Goal: Check status

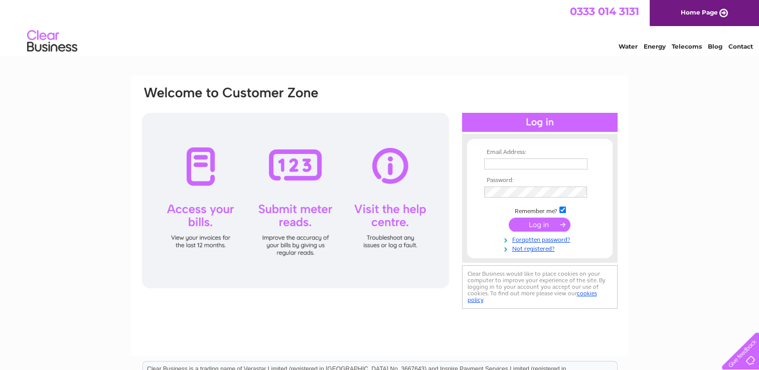
type input "accounts@argtravel.co.uk"
click at [542, 222] on input "submit" at bounding box center [539, 225] width 62 height 14
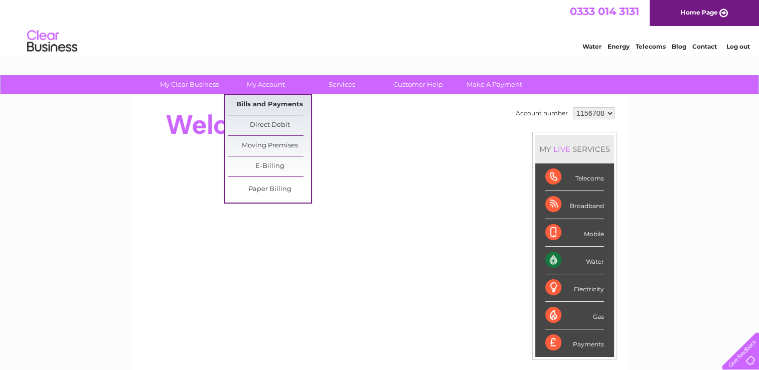
click at [261, 100] on link "Bills and Payments" at bounding box center [269, 105] width 83 height 20
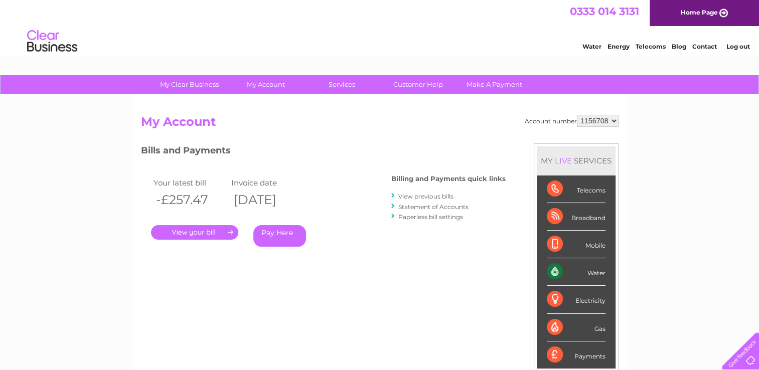
click at [209, 236] on link "." at bounding box center [194, 232] width 87 height 15
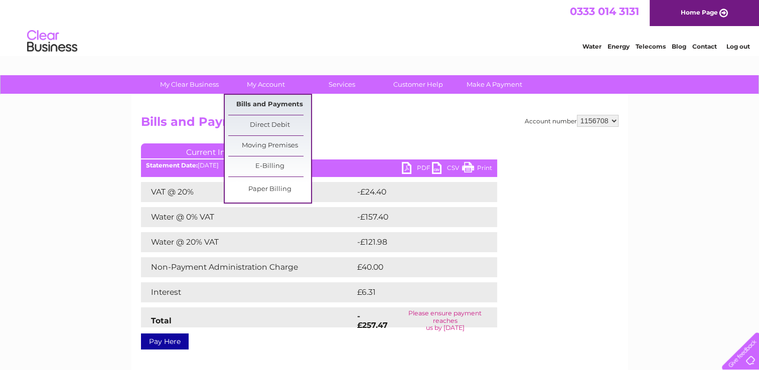
click at [259, 99] on link "Bills and Payments" at bounding box center [269, 105] width 83 height 20
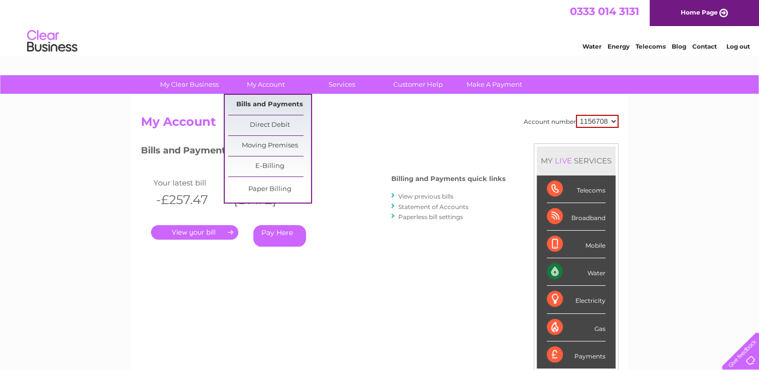
click at [245, 107] on link "Bills and Payments" at bounding box center [269, 105] width 83 height 20
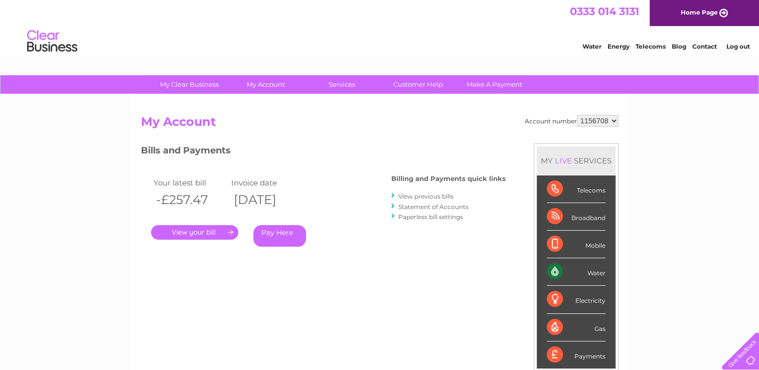
click at [416, 208] on link "Statement of Accounts" at bounding box center [433, 207] width 70 height 8
